Goal: Find specific page/section: Find specific page/section

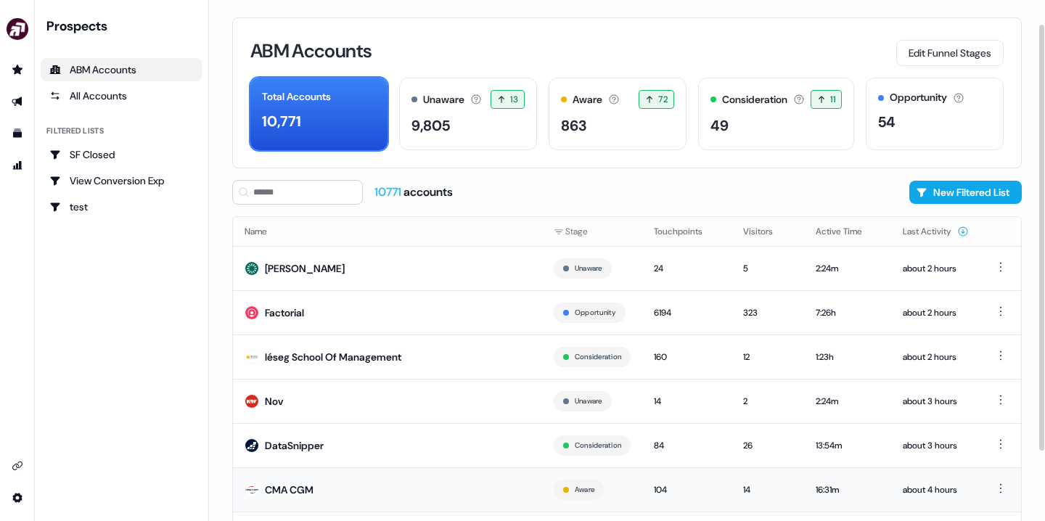
scroll to position [29, 0]
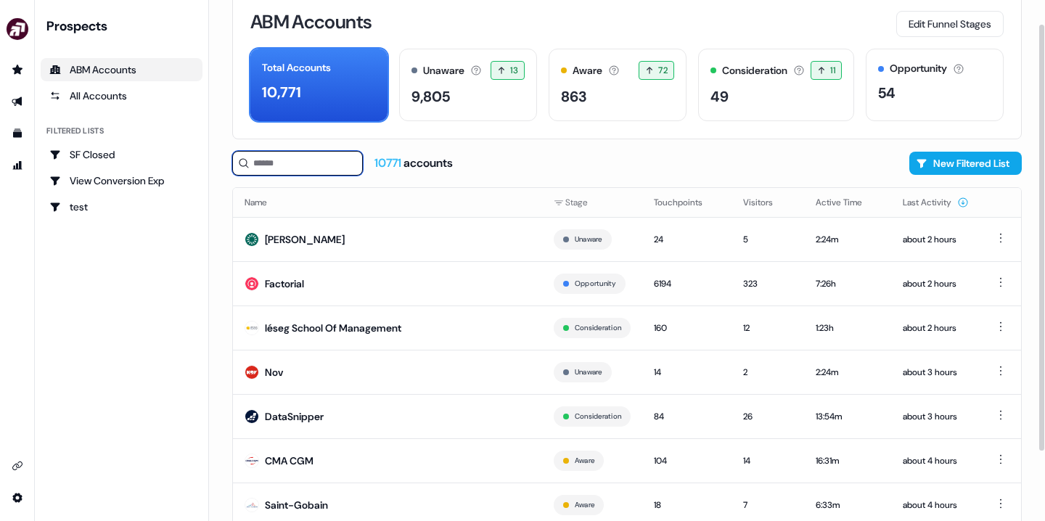
click at [300, 165] on input at bounding box center [297, 163] width 131 height 25
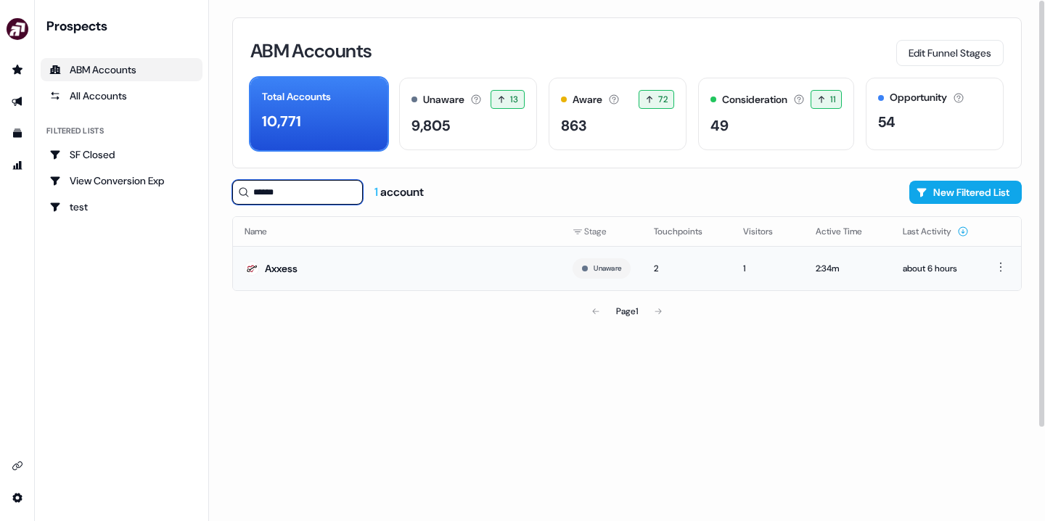
type input "******"
click at [271, 266] on div "Axxess" at bounding box center [281, 268] width 33 height 15
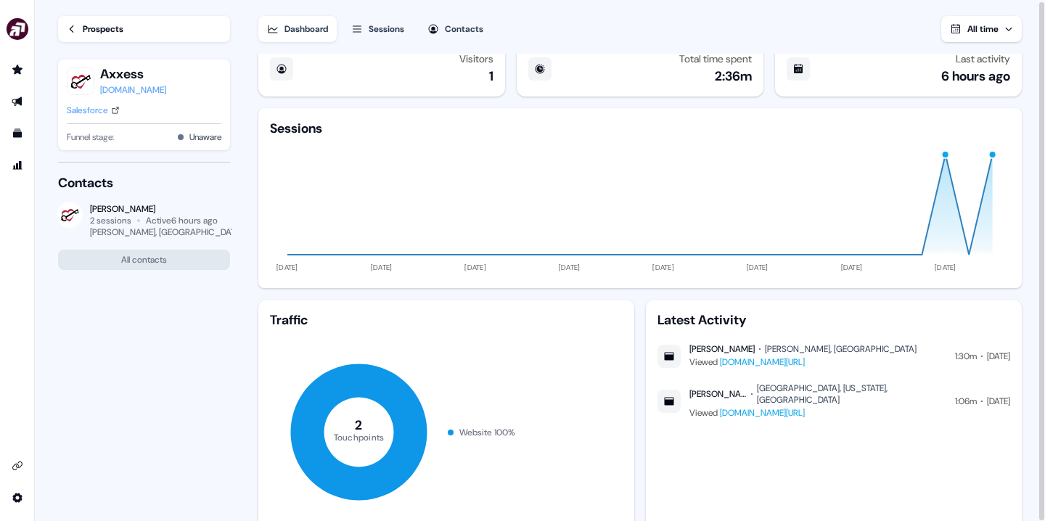
scroll to position [12, 0]
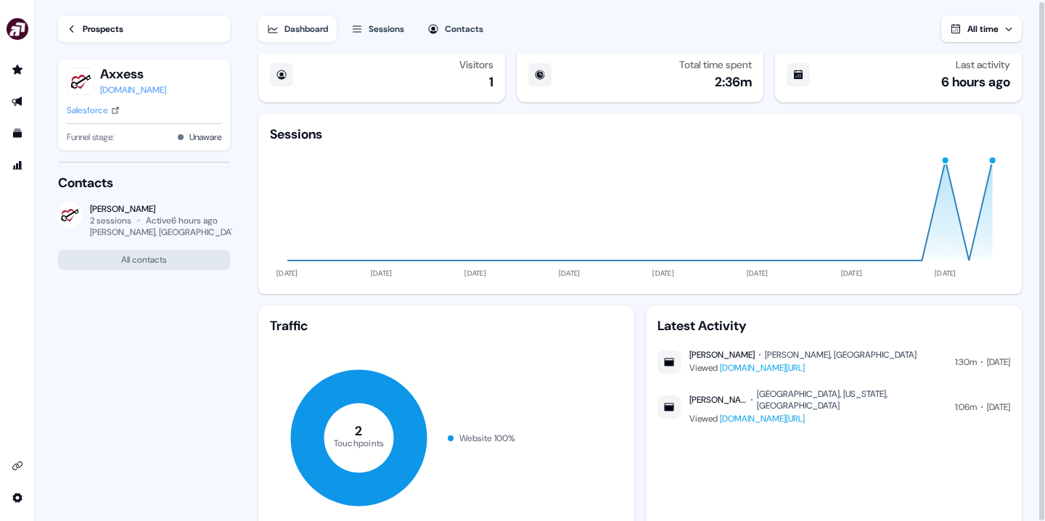
click at [769, 354] on div "[PERSON_NAME], [GEOGRAPHIC_DATA]" at bounding box center [841, 355] width 152 height 12
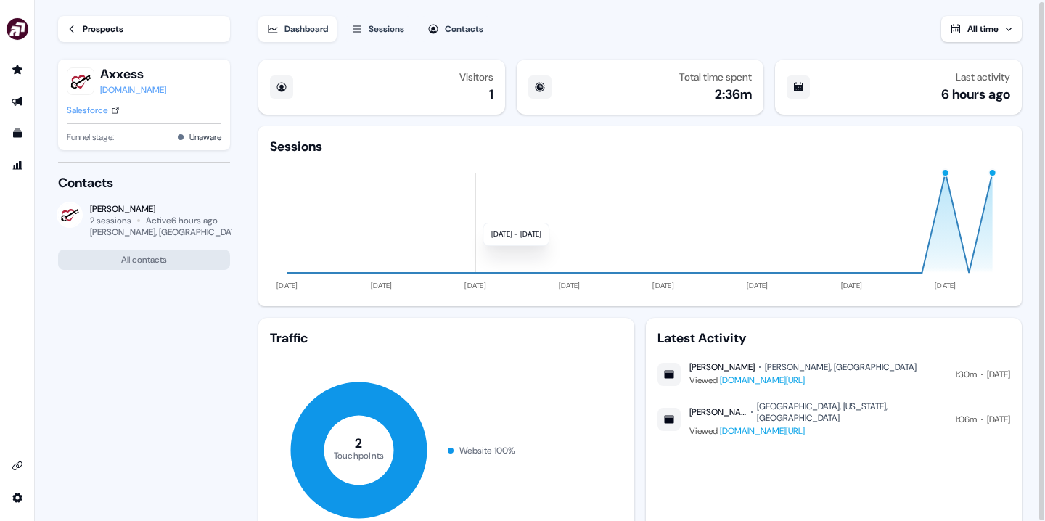
scroll to position [0, 0]
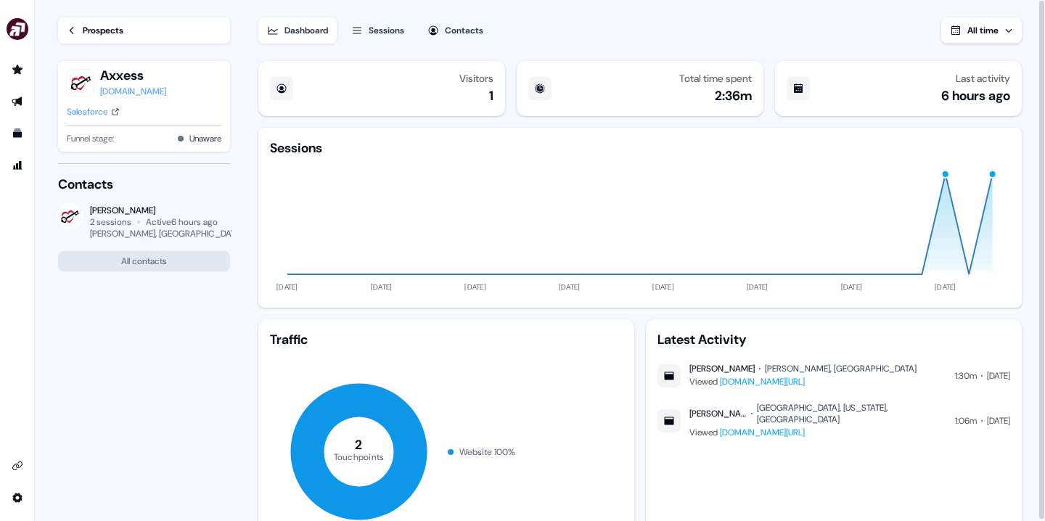
click at [392, 97] on div "Visitors 1" at bounding box center [381, 88] width 247 height 55
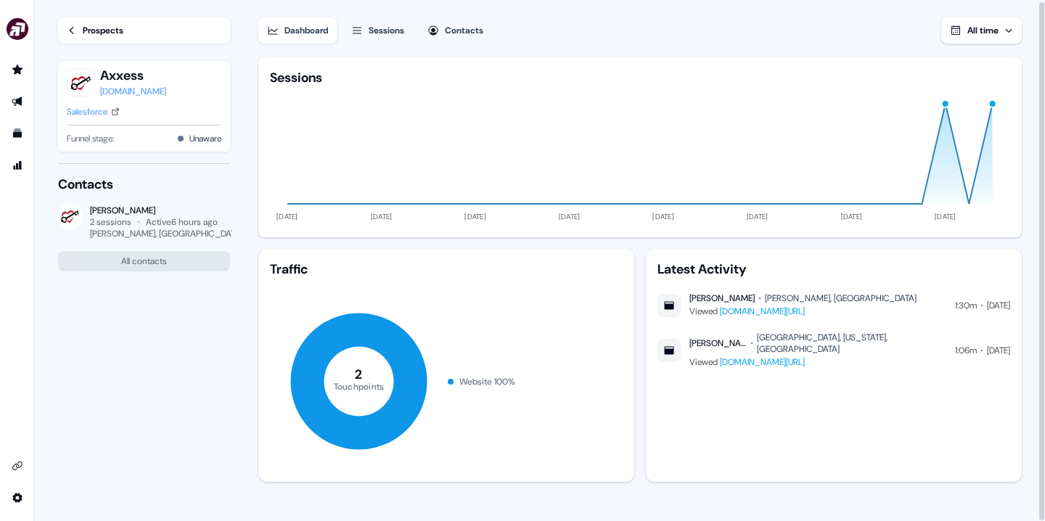
scroll to position [1, 0]
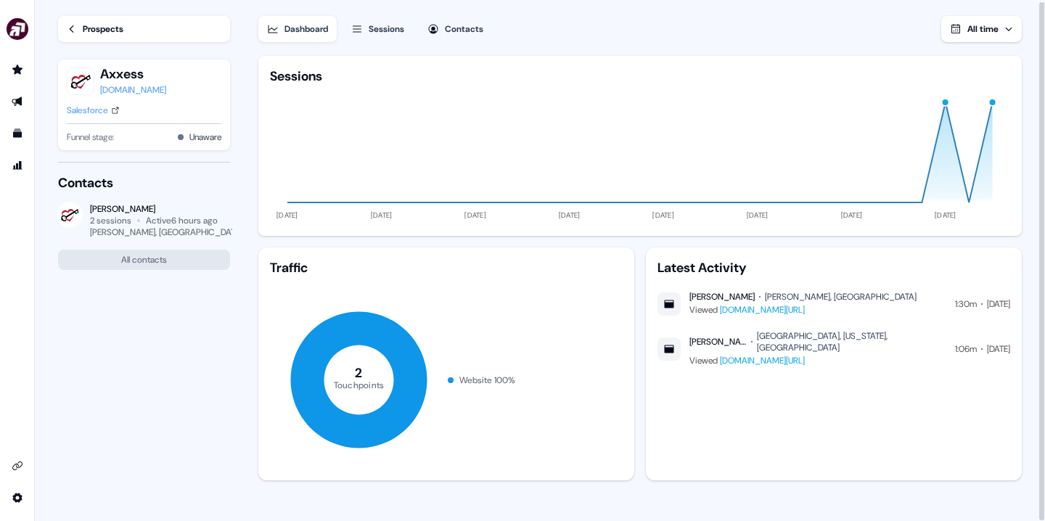
click at [774, 310] on link "[DOMAIN_NAME][URL]" at bounding box center [762, 310] width 85 height 12
click at [805, 355] on link "[DOMAIN_NAME][URL]" at bounding box center [762, 361] width 85 height 12
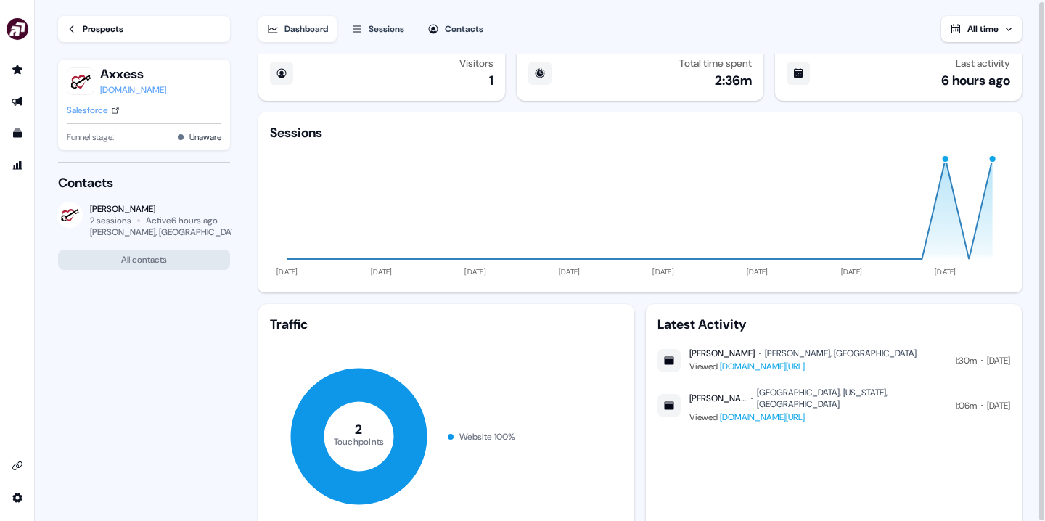
scroll to position [22, 0]
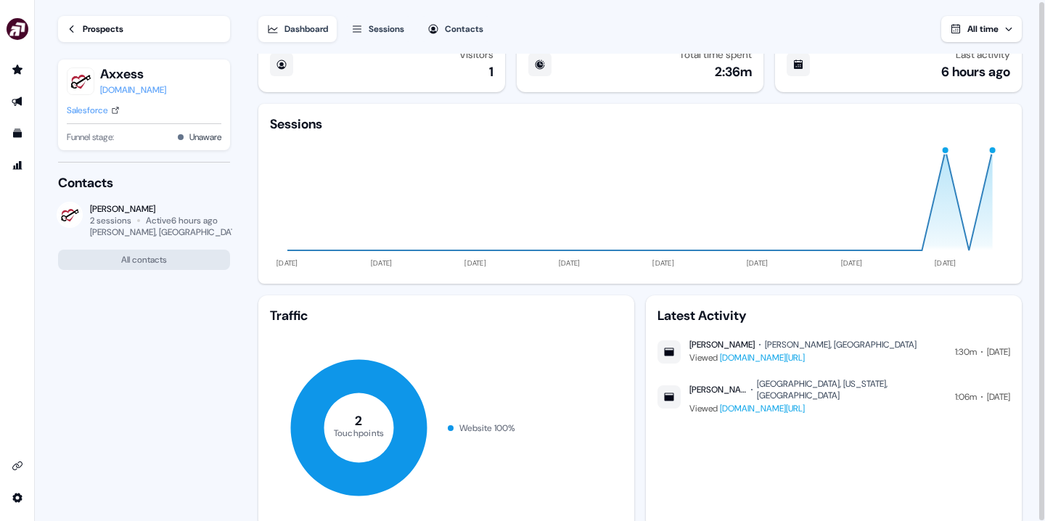
click at [805, 356] on link "[DOMAIN_NAME][URL]" at bounding box center [762, 358] width 85 height 12
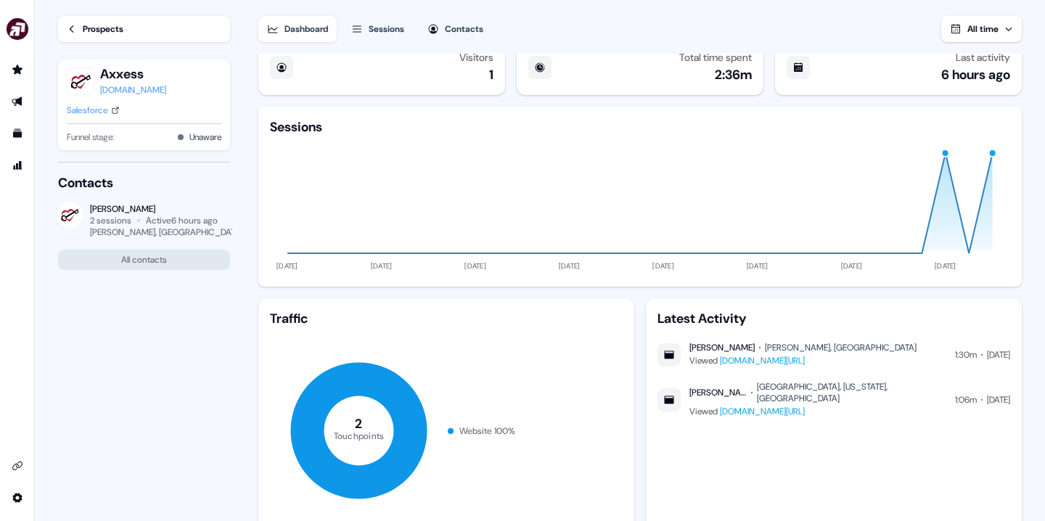
scroll to position [0, 0]
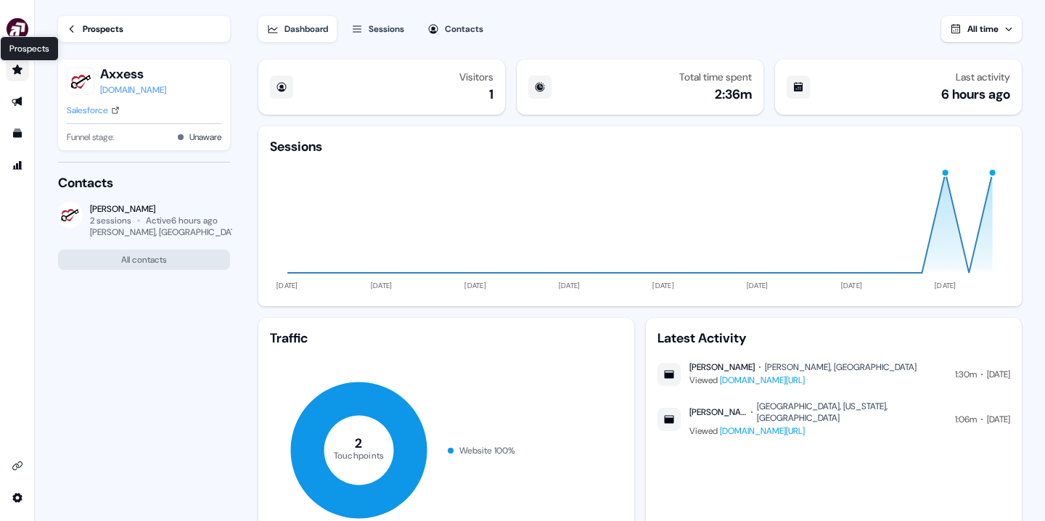
click at [18, 71] on icon "Go to prospects" at bounding box center [17, 69] width 10 height 9
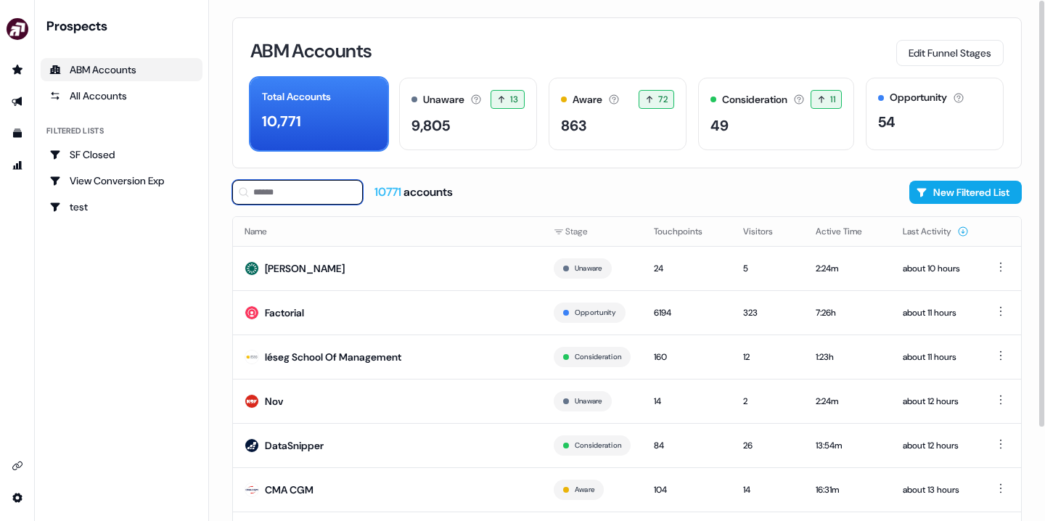
click at [341, 197] on input at bounding box center [297, 192] width 131 height 25
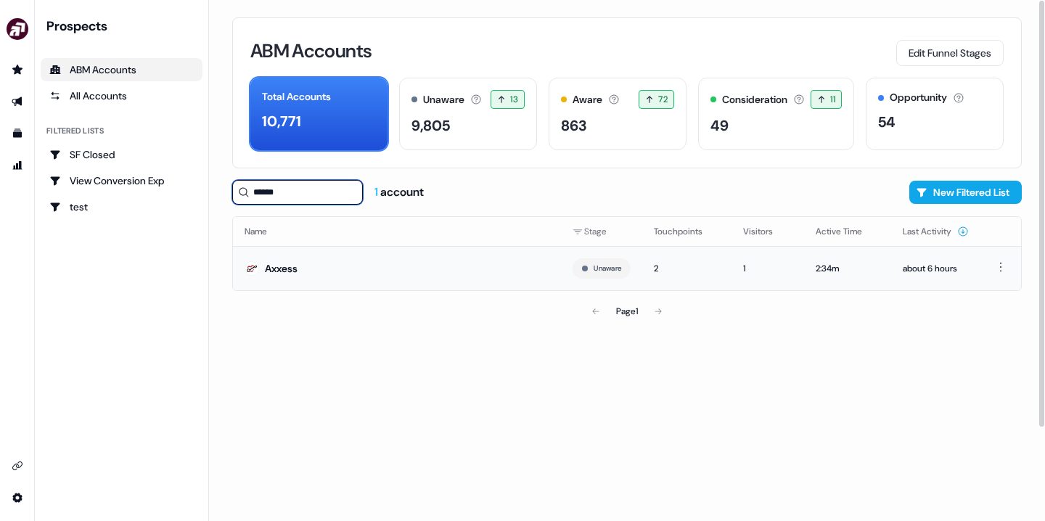
type input "******"
click at [287, 269] on div "Axxess" at bounding box center [281, 268] width 33 height 15
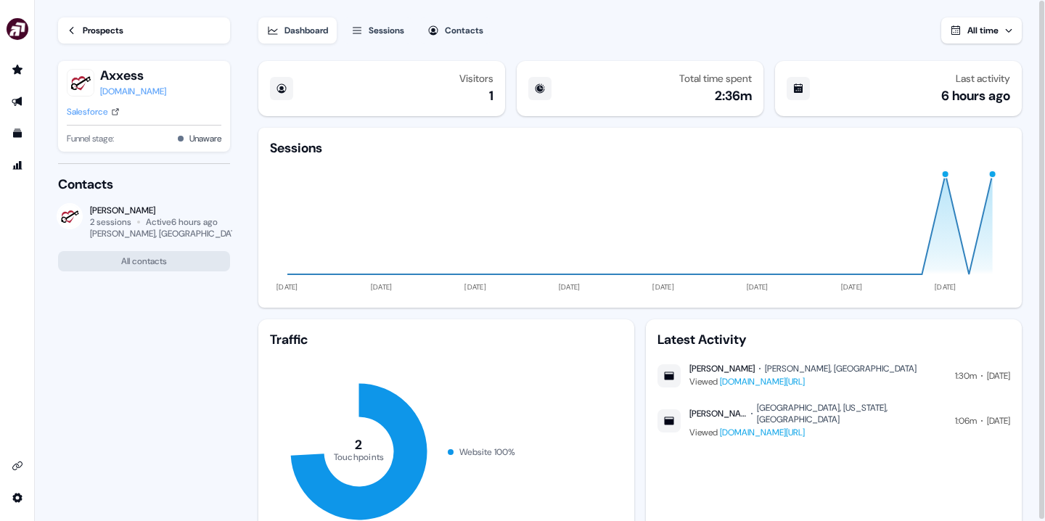
click at [381, 29] on div "Sessions" at bounding box center [387, 30] width 36 height 15
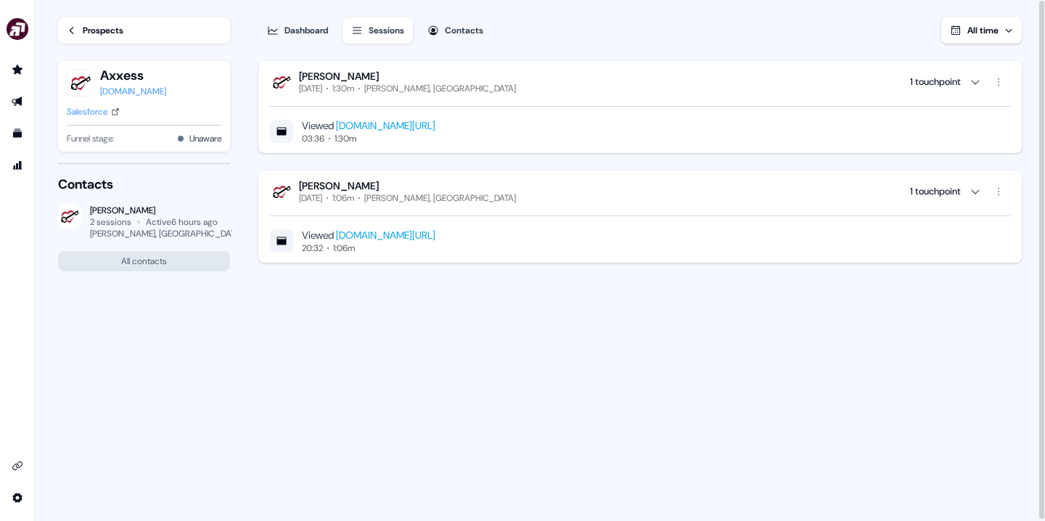
click at [461, 37] on div "Contacts" at bounding box center [464, 30] width 38 height 15
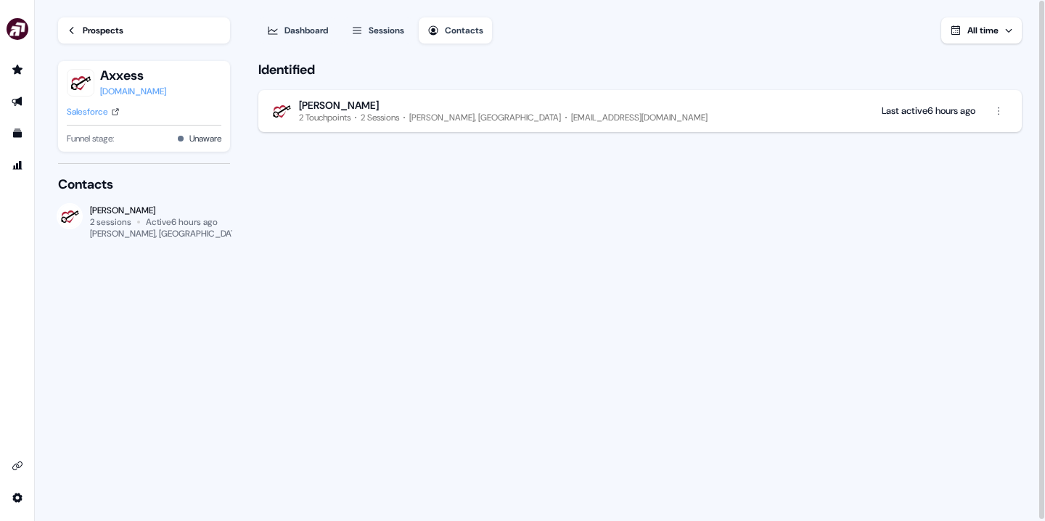
click at [396, 30] on div "Sessions" at bounding box center [387, 30] width 36 height 15
